Goal: Information Seeking & Learning: Check status

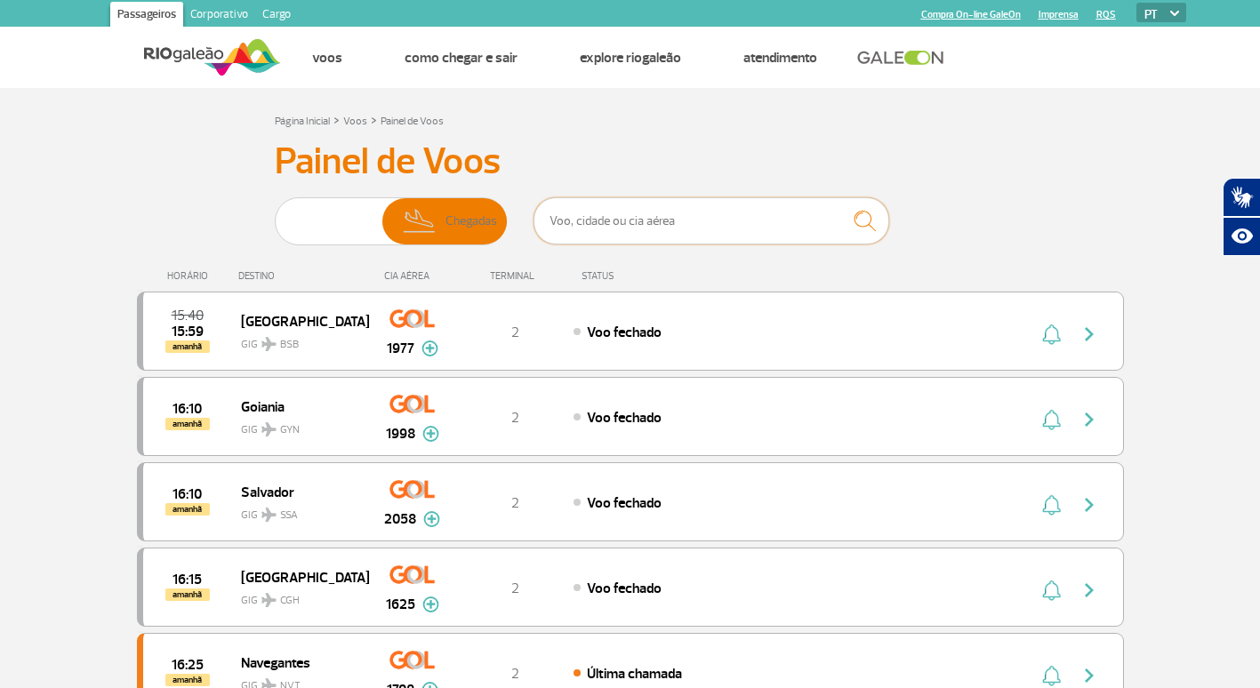
click at [609, 226] on input "text" at bounding box center [711, 220] width 356 height 47
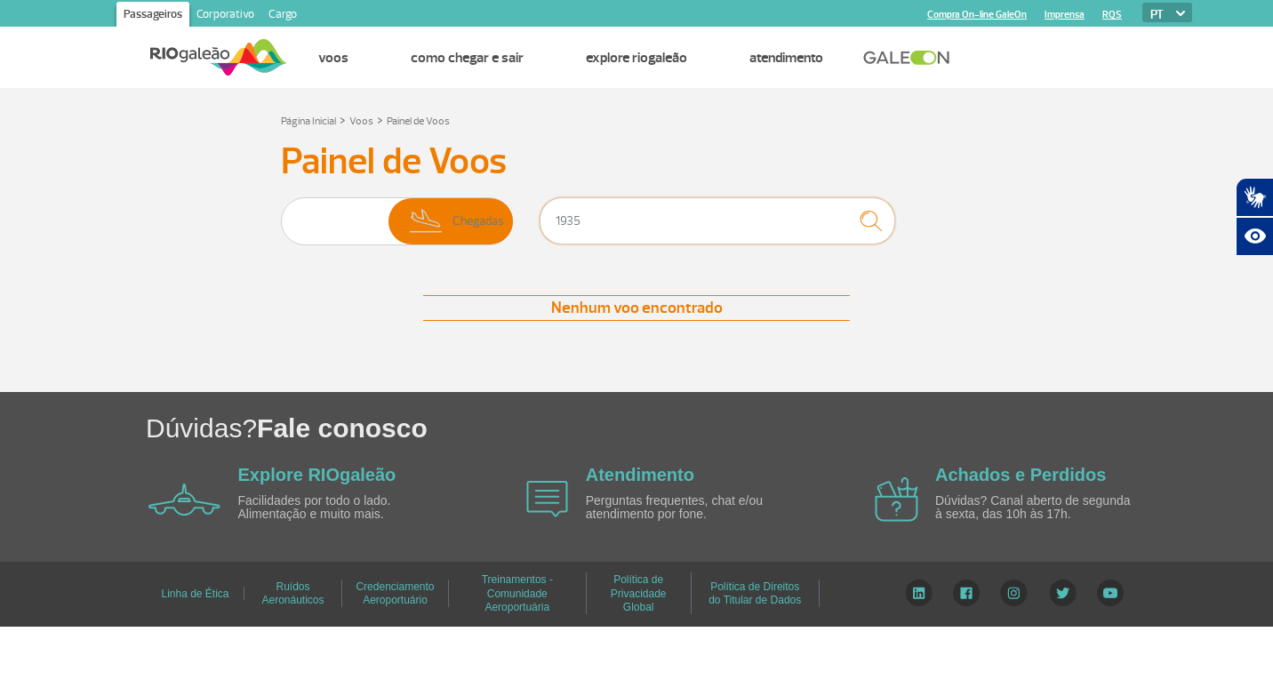
click at [696, 224] on input "1935" at bounding box center [718, 220] width 356 height 47
click at [347, 237] on span "Partidas" at bounding box center [366, 221] width 43 height 46
click at [281, 212] on input "Partidas Chegadas" at bounding box center [281, 212] width 0 height 0
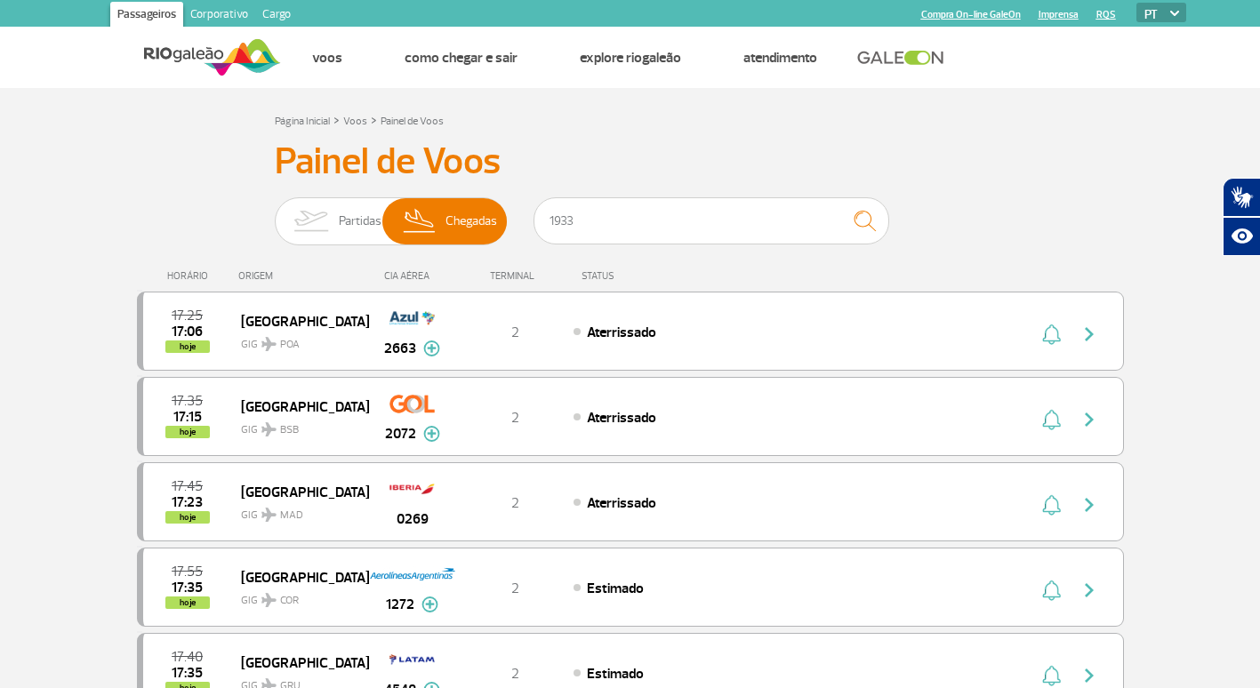
click at [332, 210] on img at bounding box center [311, 221] width 56 height 46
click at [275, 212] on input "Partidas Chegadas" at bounding box center [275, 212] width 0 height 0
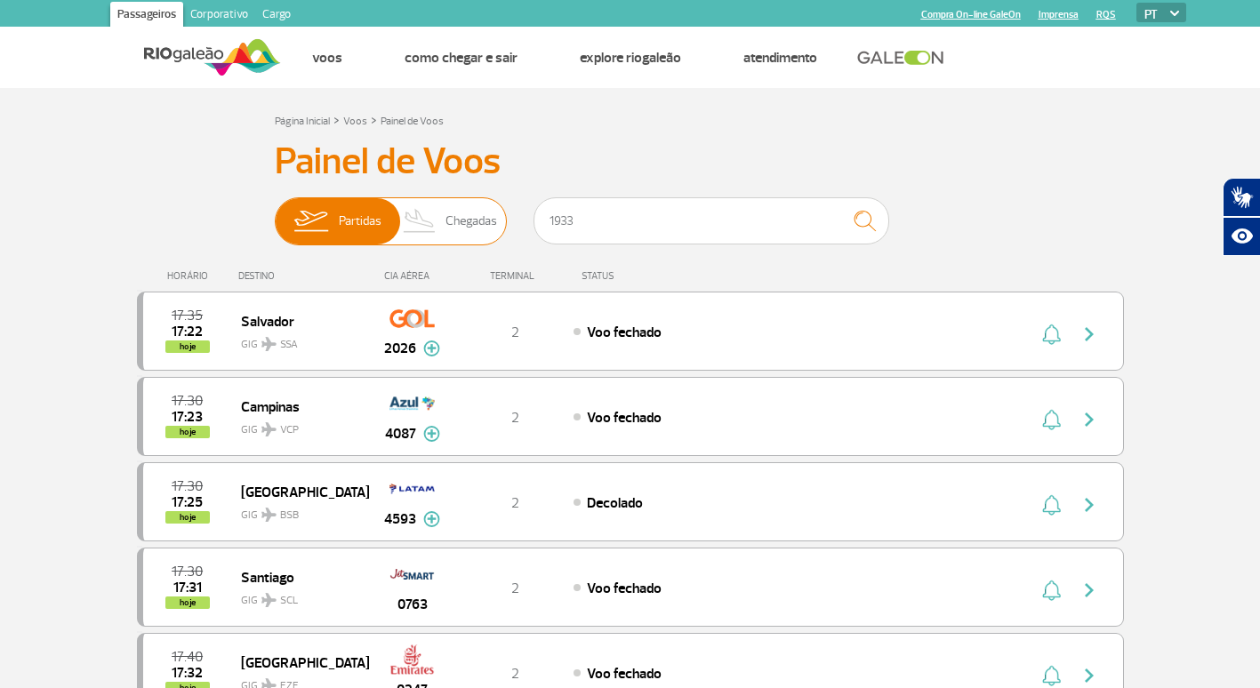
click at [459, 214] on span "Chegadas" at bounding box center [471, 221] width 52 height 46
click at [275, 212] on input "Partidas Chegadas" at bounding box center [275, 212] width 0 height 0
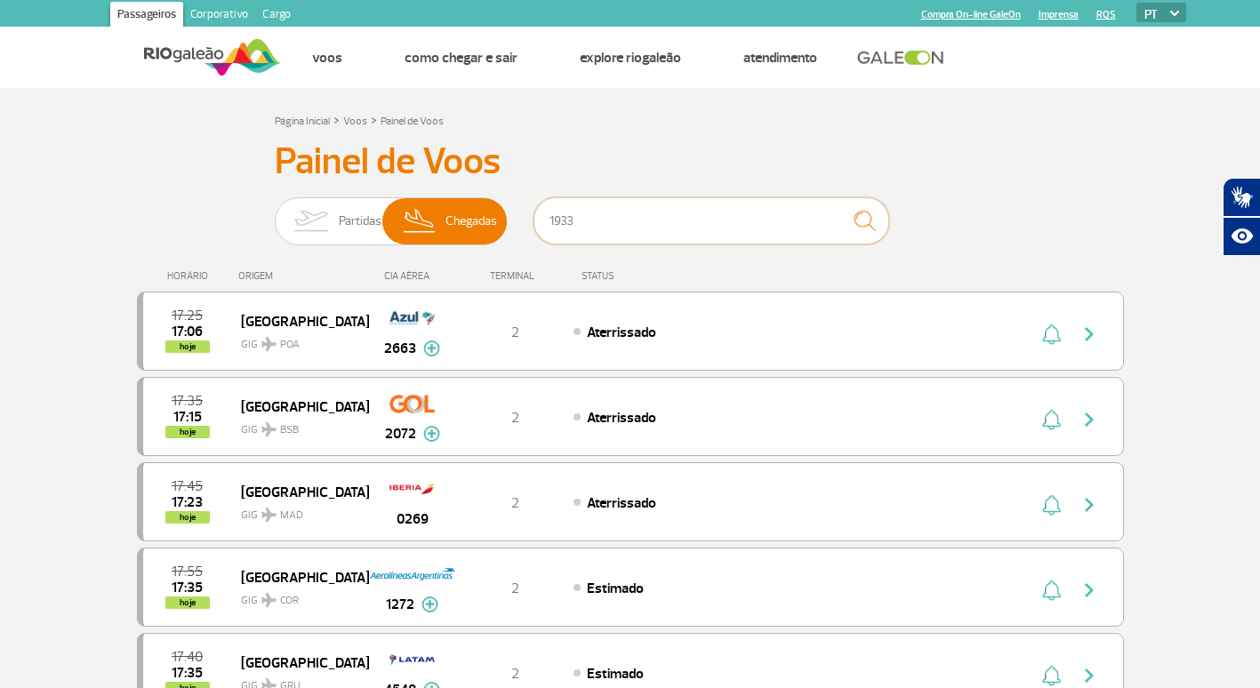
click at [625, 223] on input "1933" at bounding box center [711, 220] width 356 height 47
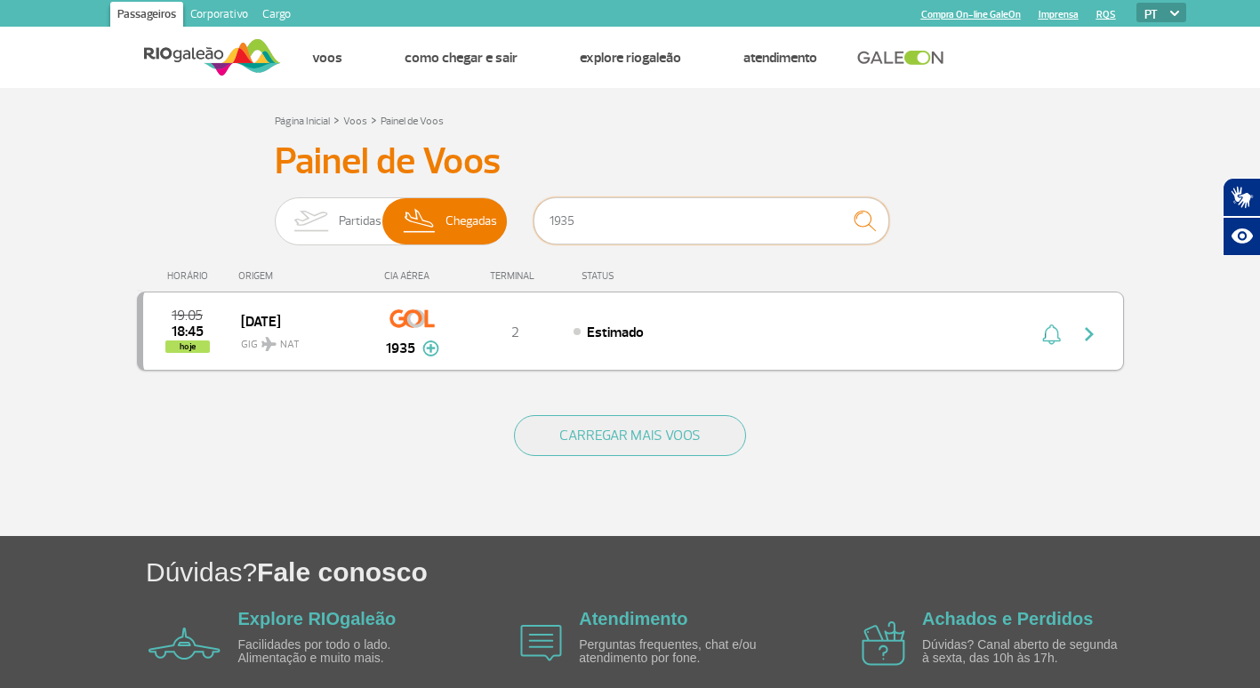
type input "1935"
click at [1085, 337] on img "button" at bounding box center [1088, 334] width 21 height 21
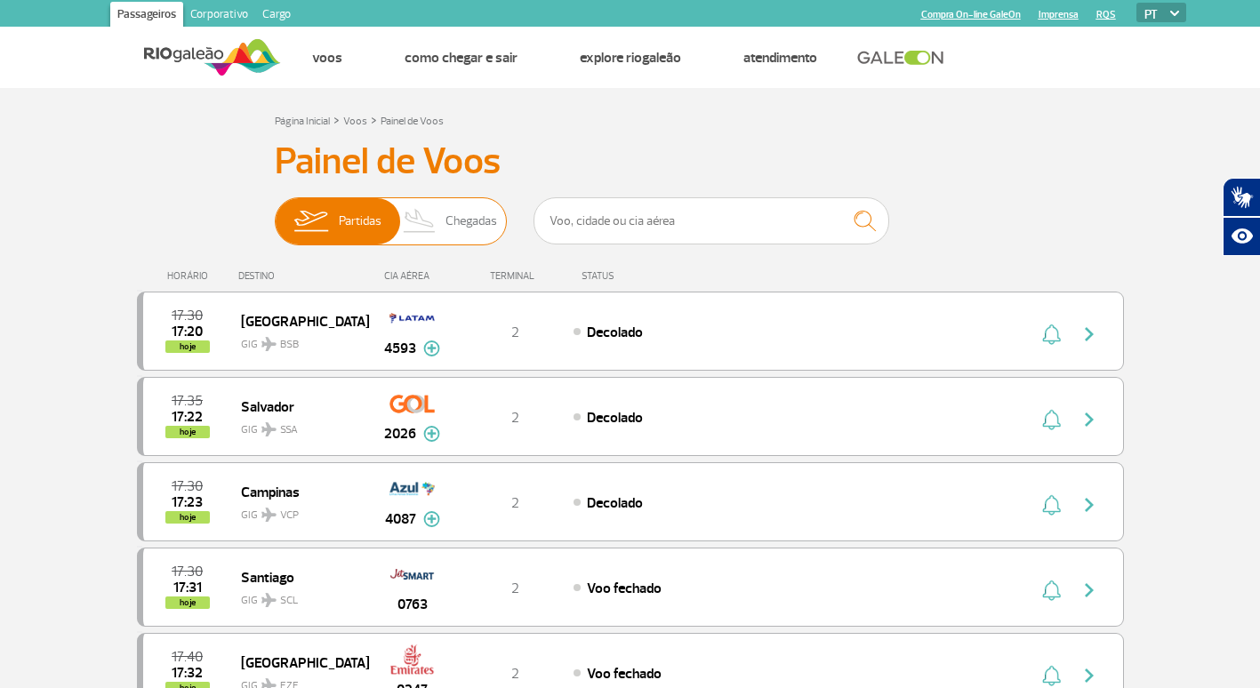
click at [452, 216] on span "Chegadas" at bounding box center [471, 221] width 52 height 46
click at [275, 212] on input "Partidas Chegadas" at bounding box center [275, 212] width 0 height 0
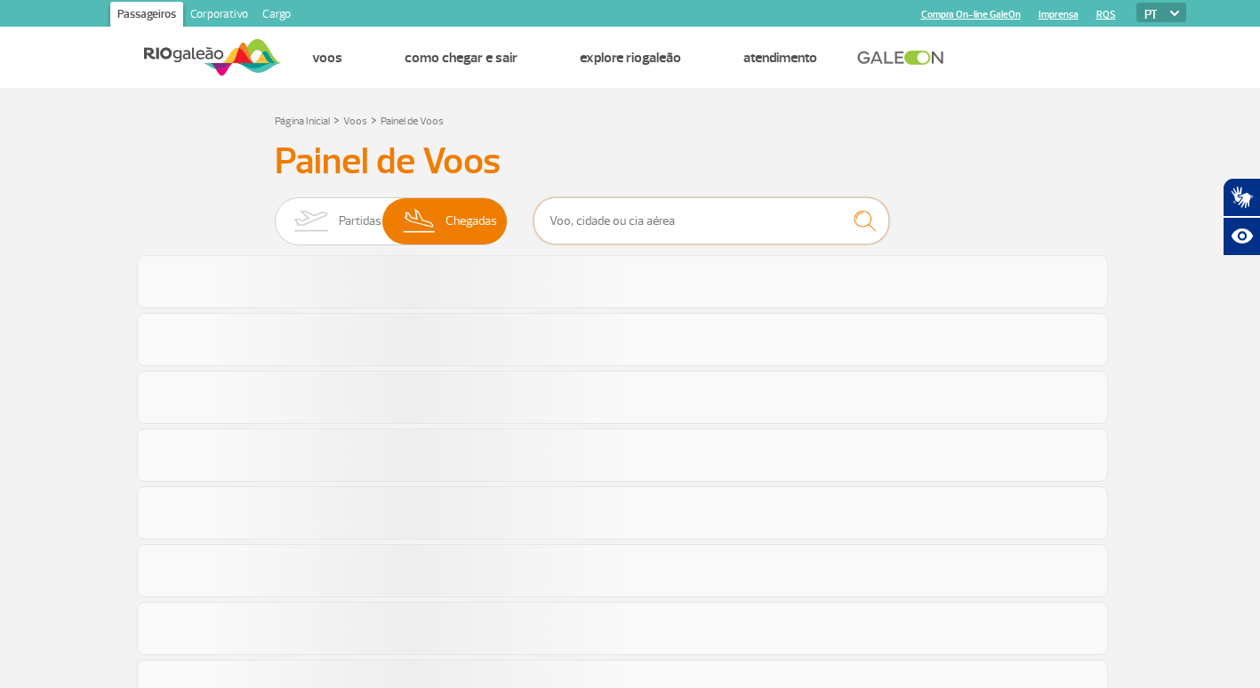
click at [704, 229] on input "text" at bounding box center [711, 220] width 356 height 47
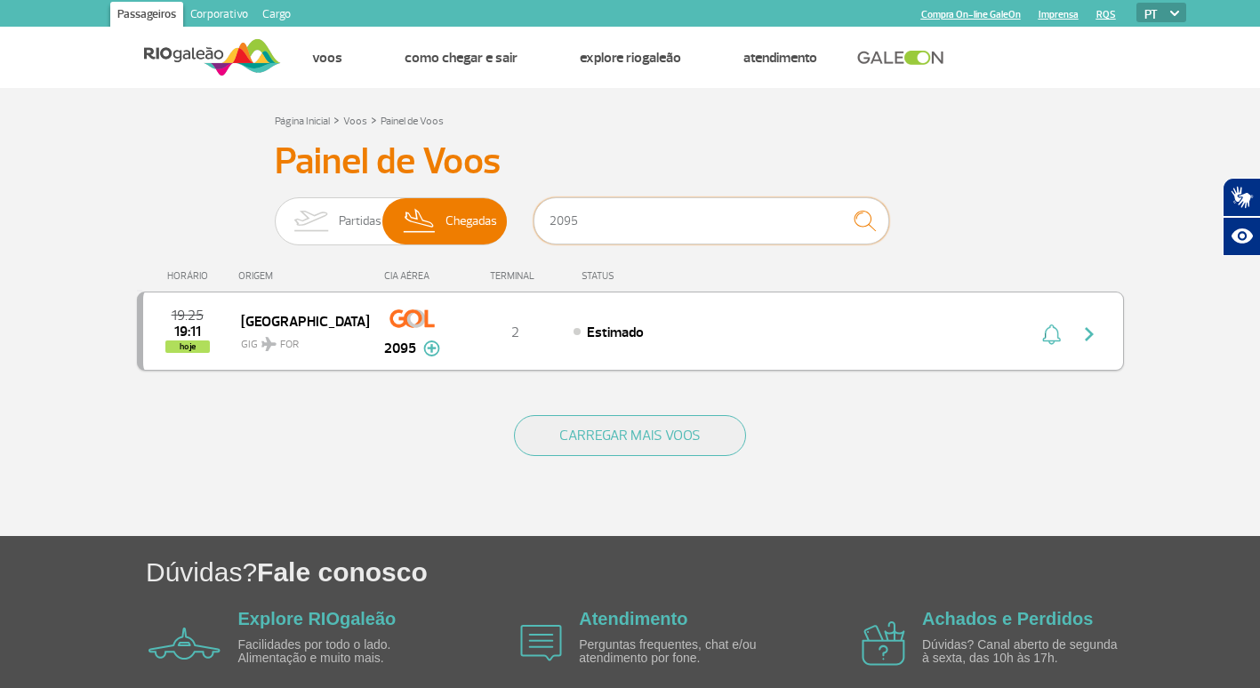
type input "2095"
click at [1093, 339] on img "button" at bounding box center [1088, 334] width 21 height 21
